Goal: Task Accomplishment & Management: Complete application form

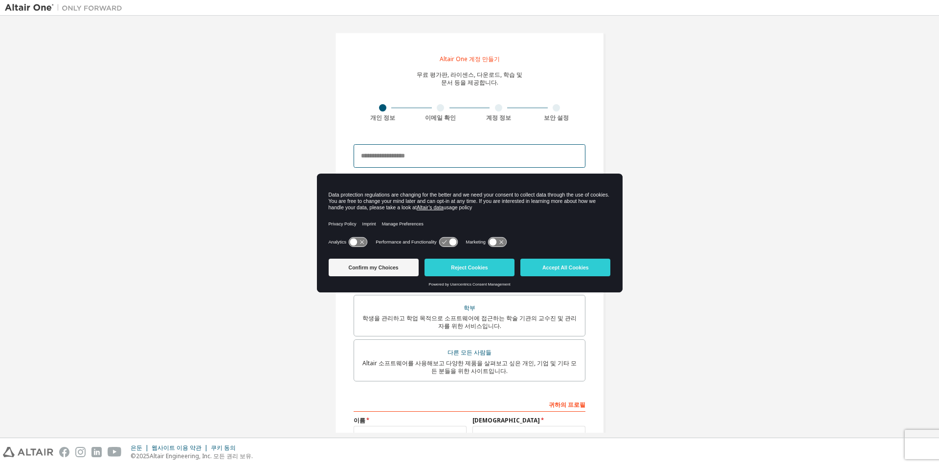
click at [492, 153] on input "email" at bounding box center [470, 155] width 232 height 23
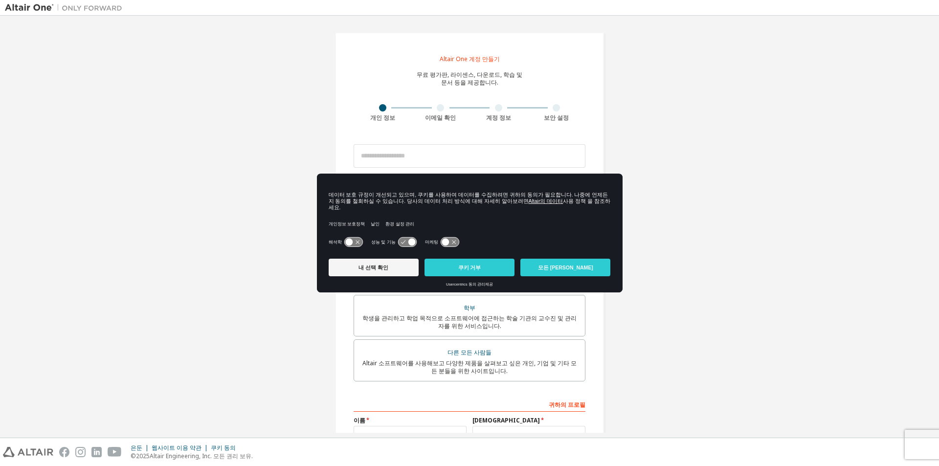
click at [294, 231] on div "Altair One 계정 만들기 무료 평가판, 라이센스, 다운로드, 학습 및 문서 등을 제공합니다. 개인 정보 이메일 확인 계정 정보 보안 설…" at bounding box center [469, 281] width 929 height 520
click at [363, 268] on button "내 선택 확인" at bounding box center [374, 268] width 90 height 18
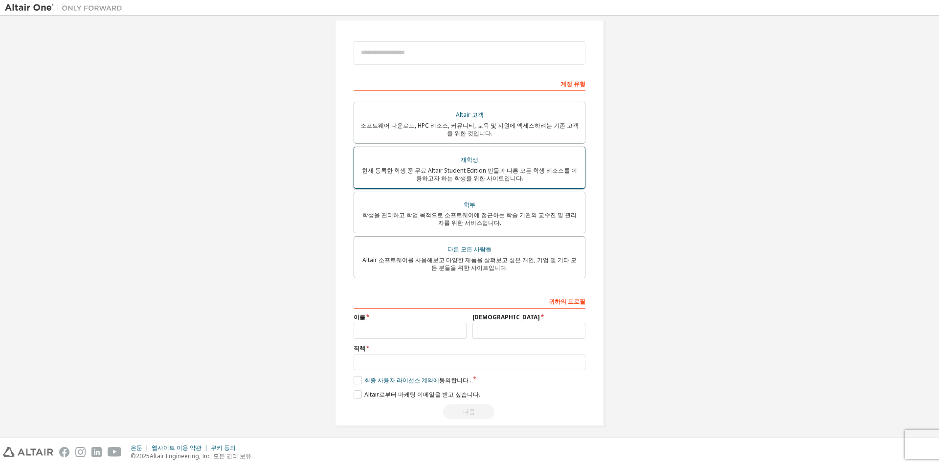
scroll to position [108, 0]
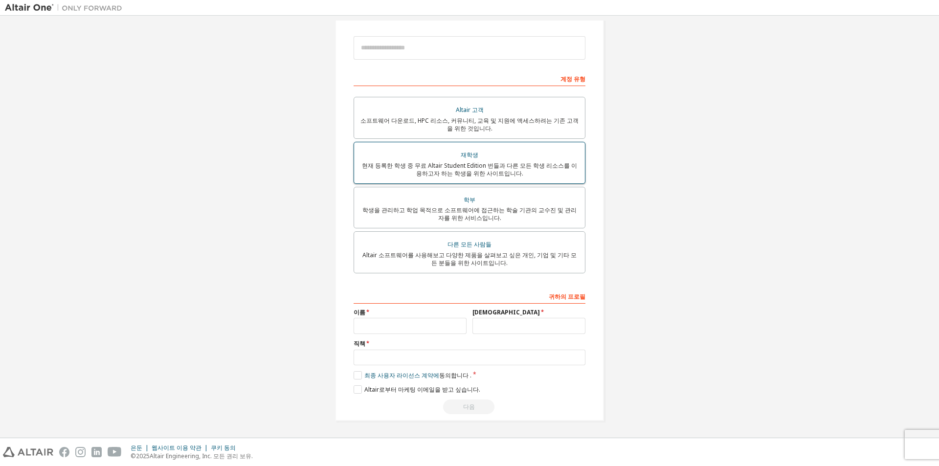
click at [554, 176] on div "현재 등록한 학생 중 무료 Altair Student Edition 번들과 다른 모든 학생 리소스를 이용하고자 하는 학생을 위한 사이트입니다." at bounding box center [469, 170] width 219 height 16
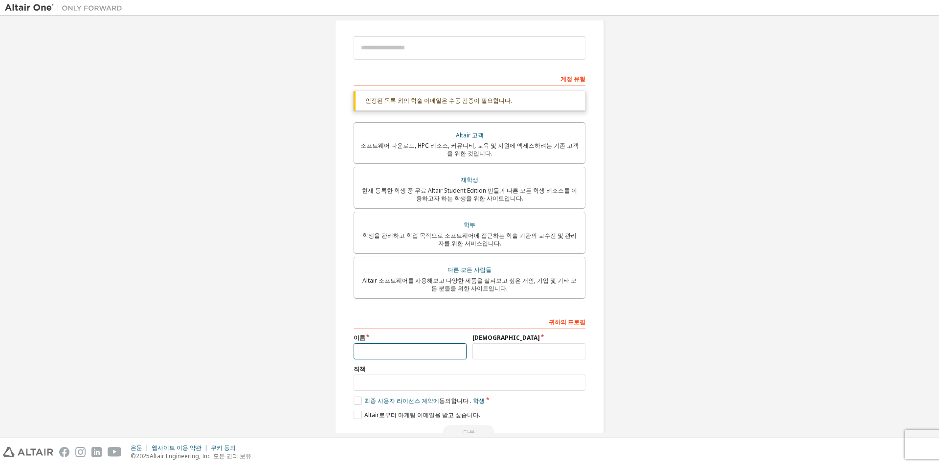
click at [445, 349] on input "text" at bounding box center [410, 351] width 113 height 16
type input "*"
type input "**"
type input "*"
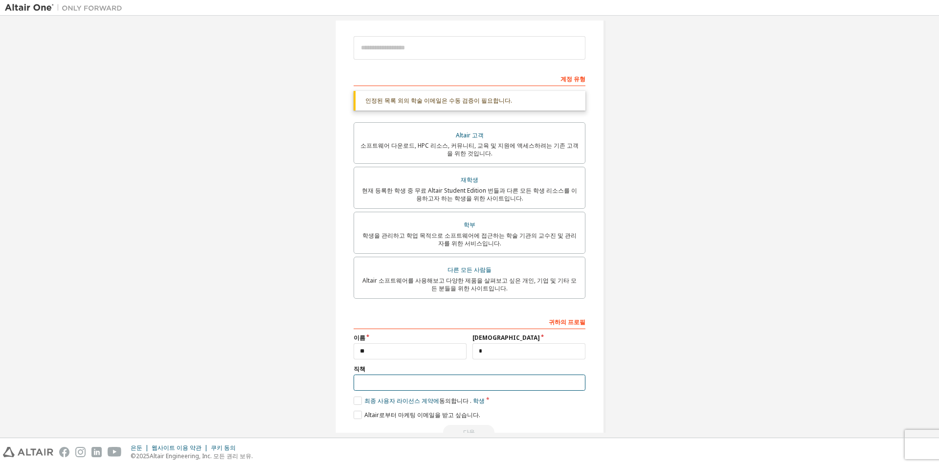
type input "*"
type input "***"
click at [346, 399] on div "Altair One 계정 만들기 무료 평가판, 라이센스, 다운로드, 학습 및 문서 등을 제공합니다. 개인 정보 이메일 확인 계정 정보 보안 설…" at bounding box center [469, 185] width 269 height 522
click at [354, 399] on label "최종 사용자 라이선스 계약에 동의합니다 . 학생" at bounding box center [419, 401] width 131 height 8
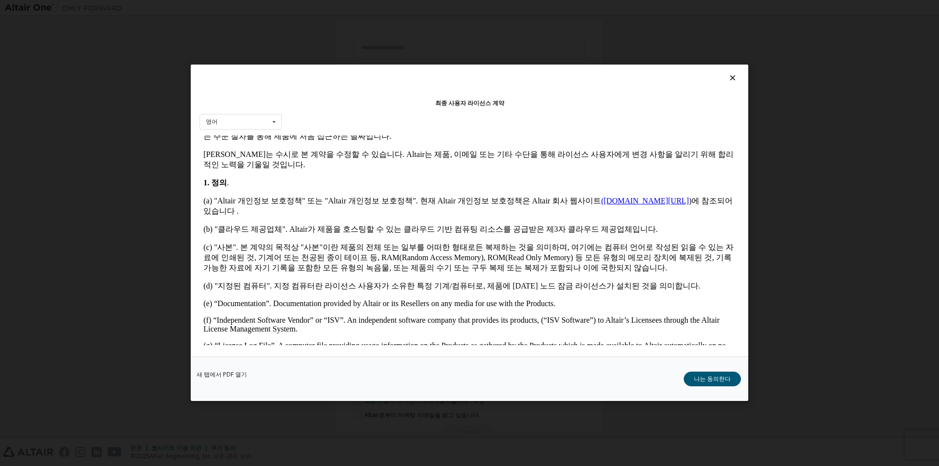
scroll to position [244, 0]
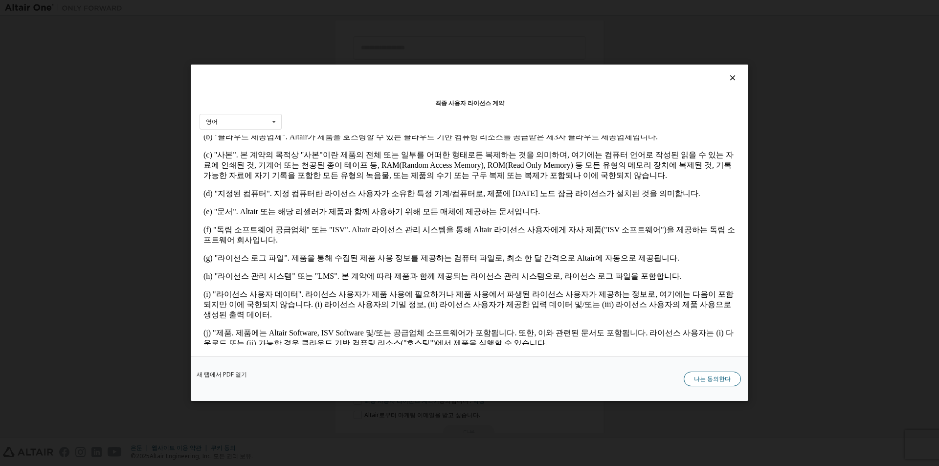
click at [715, 380] on font "나는 동의한다" at bounding box center [712, 379] width 37 height 8
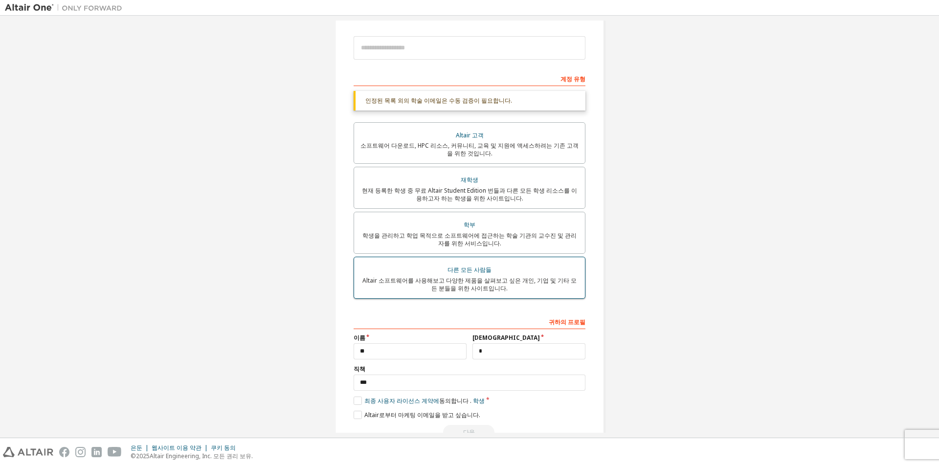
scroll to position [133, 0]
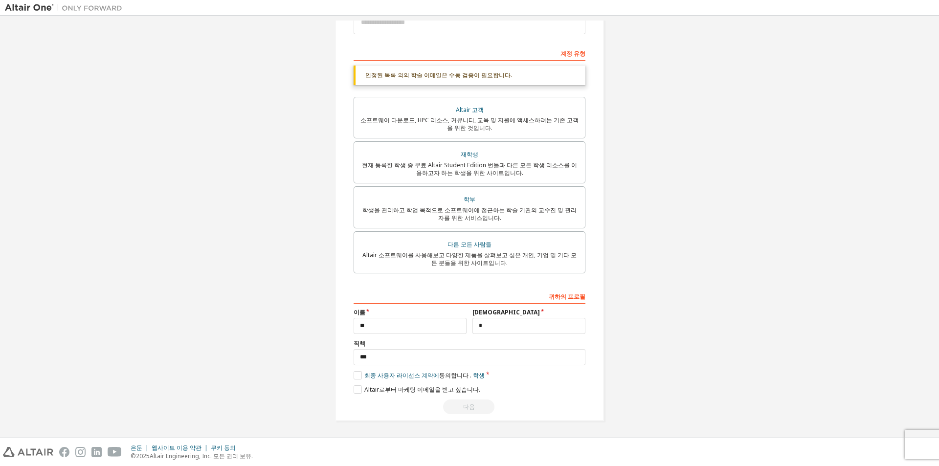
click at [479, 404] on div "다음" at bounding box center [470, 406] width 232 height 15
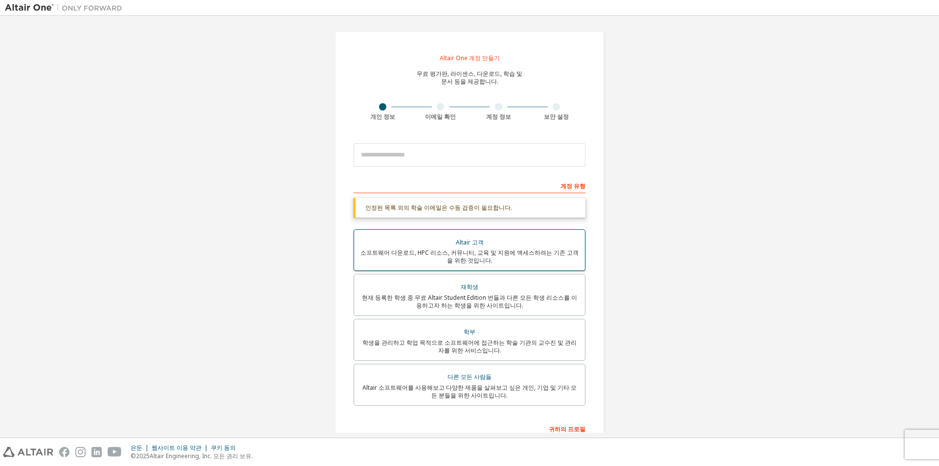
scroll to position [0, 0]
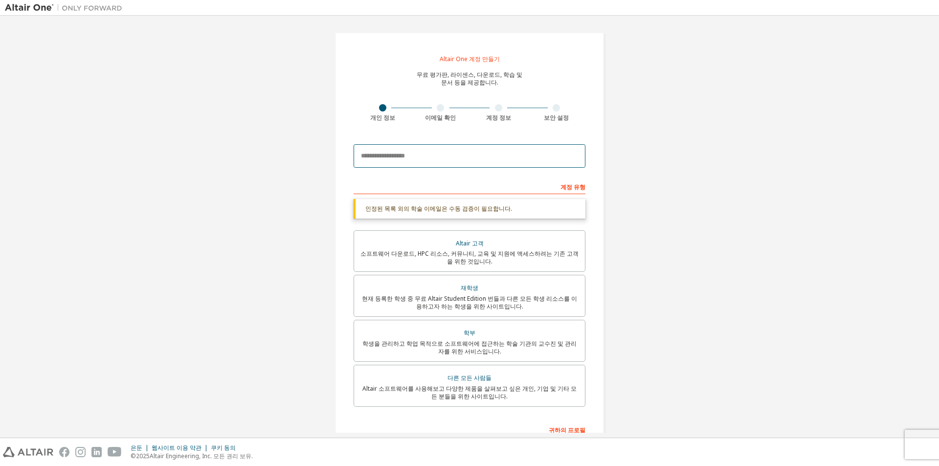
click at [430, 154] on input "email" at bounding box center [470, 155] width 232 height 23
drag, startPoint x: 410, startPoint y: 159, endPoint x: 394, endPoint y: 155, distance: 17.1
click at [394, 155] on input "**********" at bounding box center [470, 155] width 232 height 23
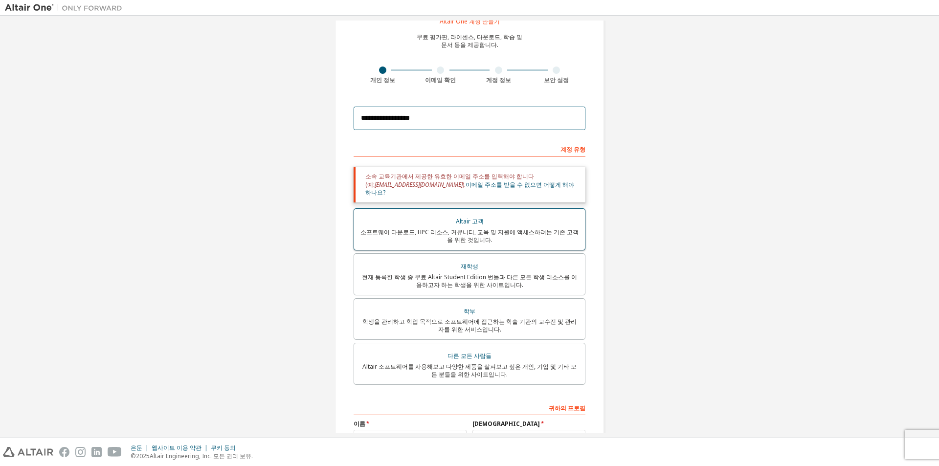
scroll to position [98, 0]
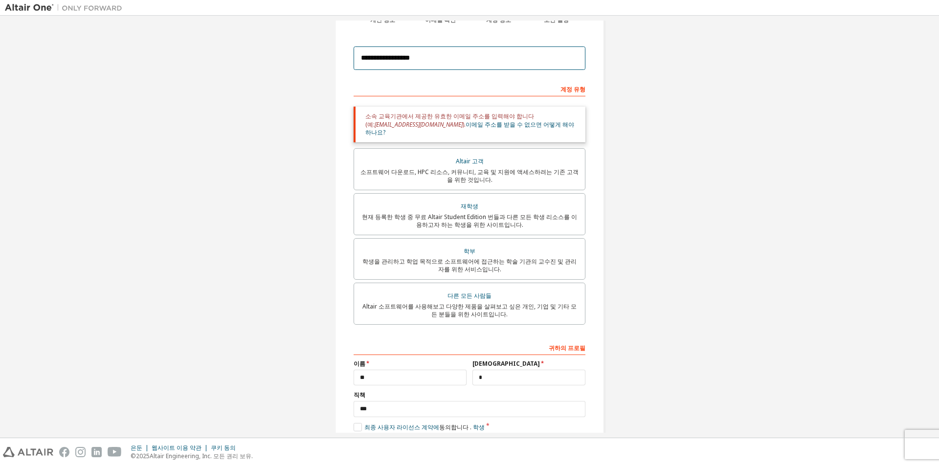
drag, startPoint x: 432, startPoint y: 61, endPoint x: 393, endPoint y: 65, distance: 39.8
click at [393, 65] on input "**********" at bounding box center [470, 57] width 232 height 23
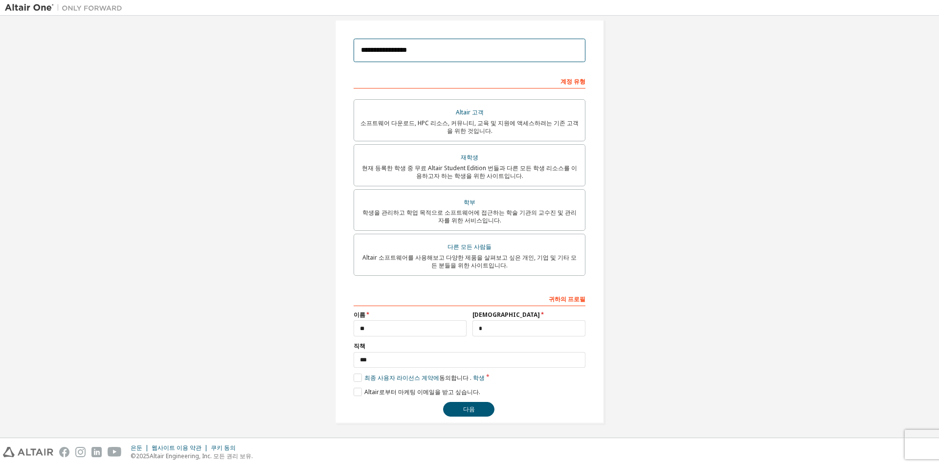
scroll to position [108, 0]
type input "**********"
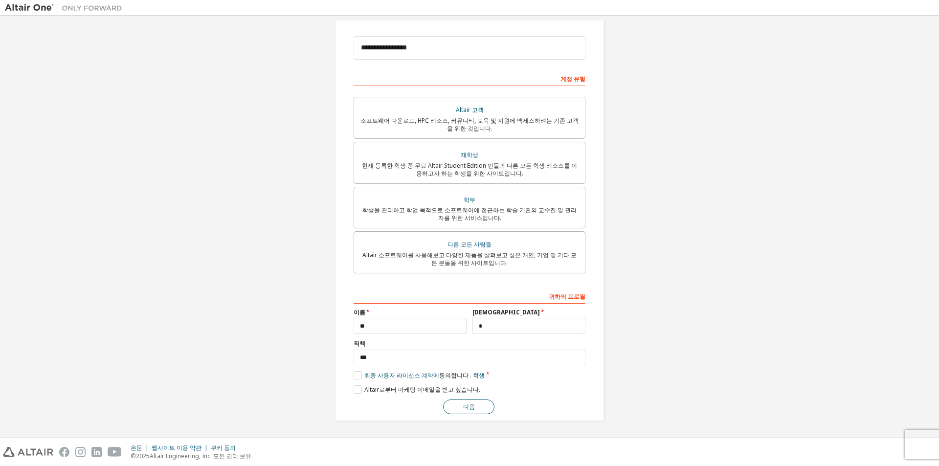
click at [463, 410] on font "다음" at bounding box center [469, 406] width 12 height 8
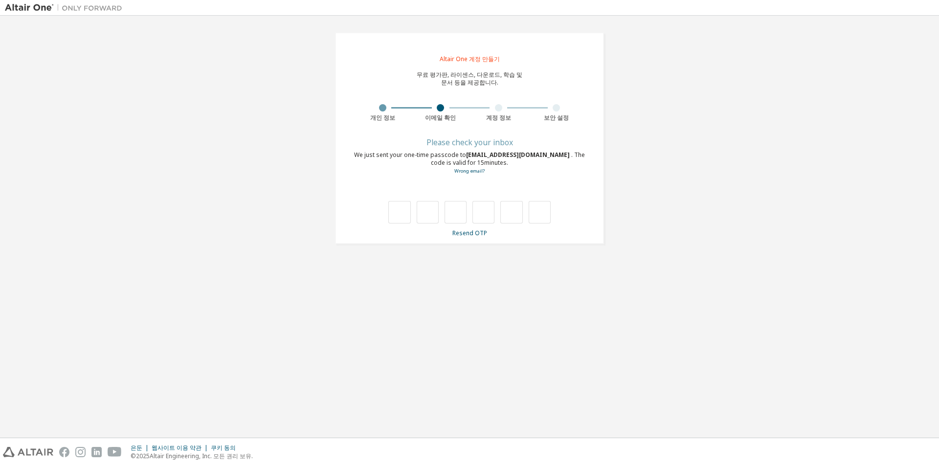
scroll to position [0, 0]
click at [400, 210] on input "text" at bounding box center [399, 213] width 22 height 22
type input "*"
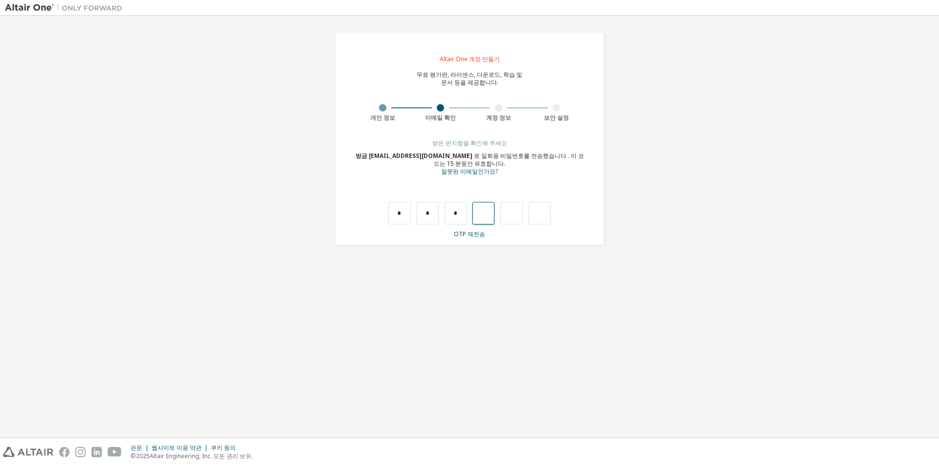
type input "*"
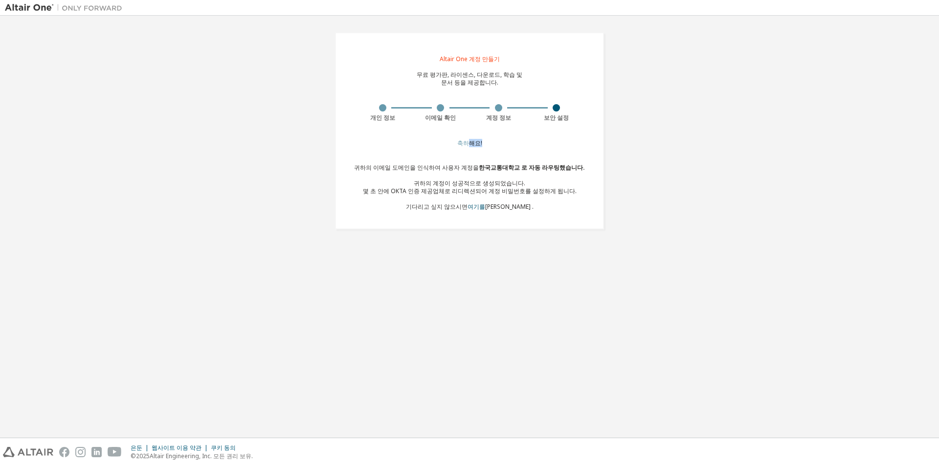
drag, startPoint x: 466, startPoint y: 141, endPoint x: 487, endPoint y: 141, distance: 20.1
click at [487, 141] on div "축하해요!" at bounding box center [469, 142] width 231 height 7
